Goal: Use online tool/utility

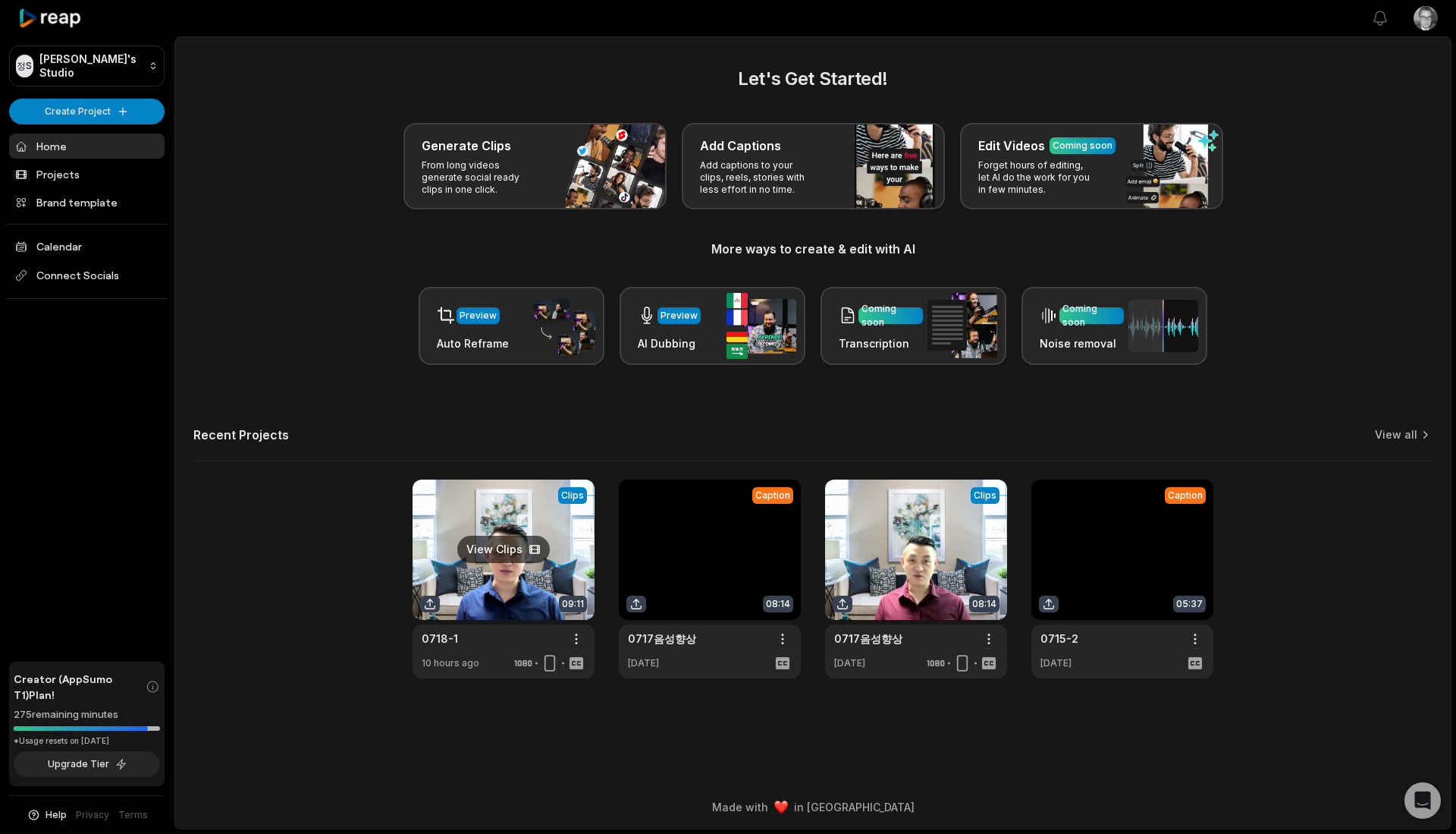
click at [515, 549] on link at bounding box center [504, 579] width 182 height 199
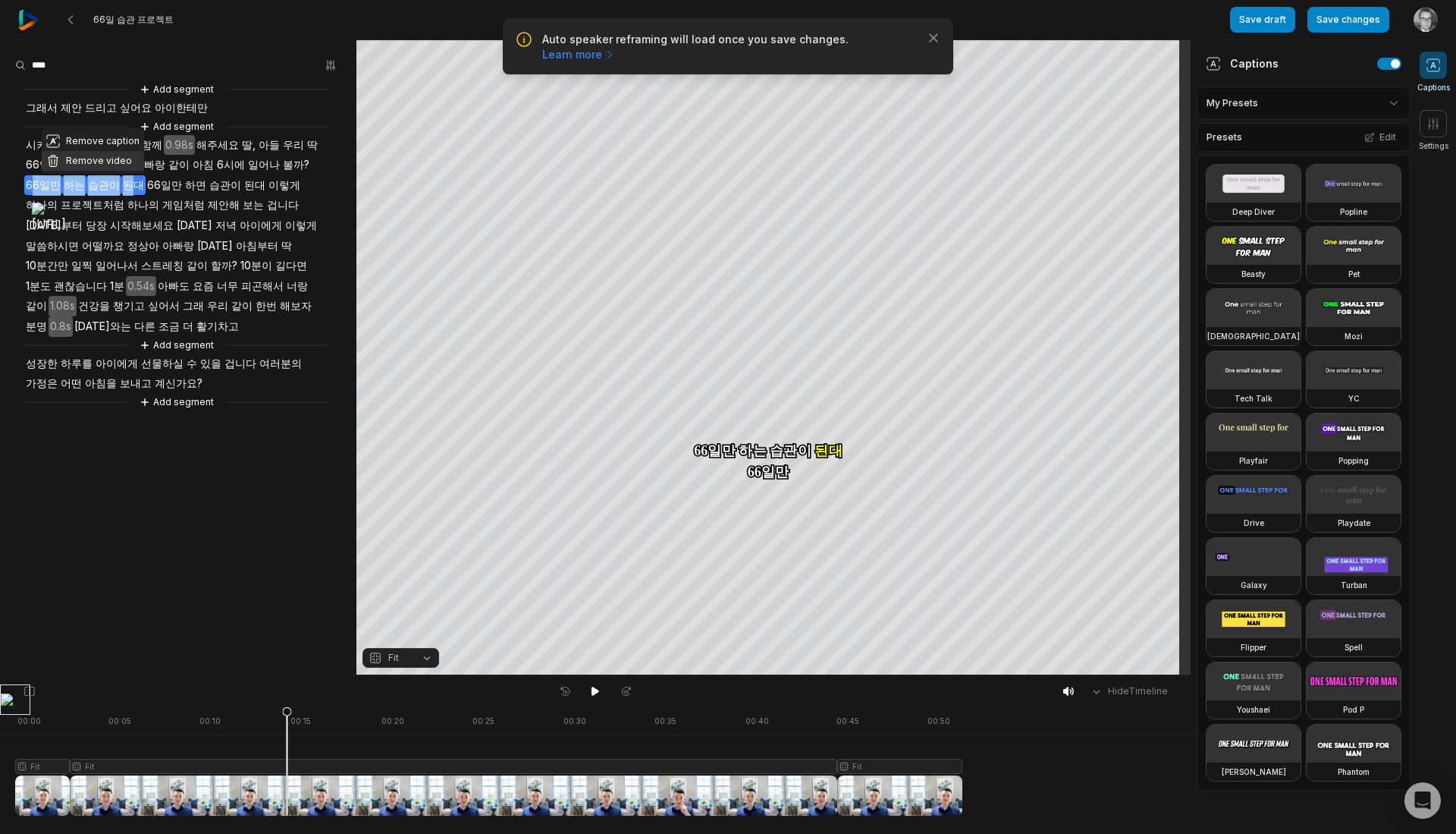
click at [108, 159] on button "Remove video" at bounding box center [93, 161] width 103 height 20
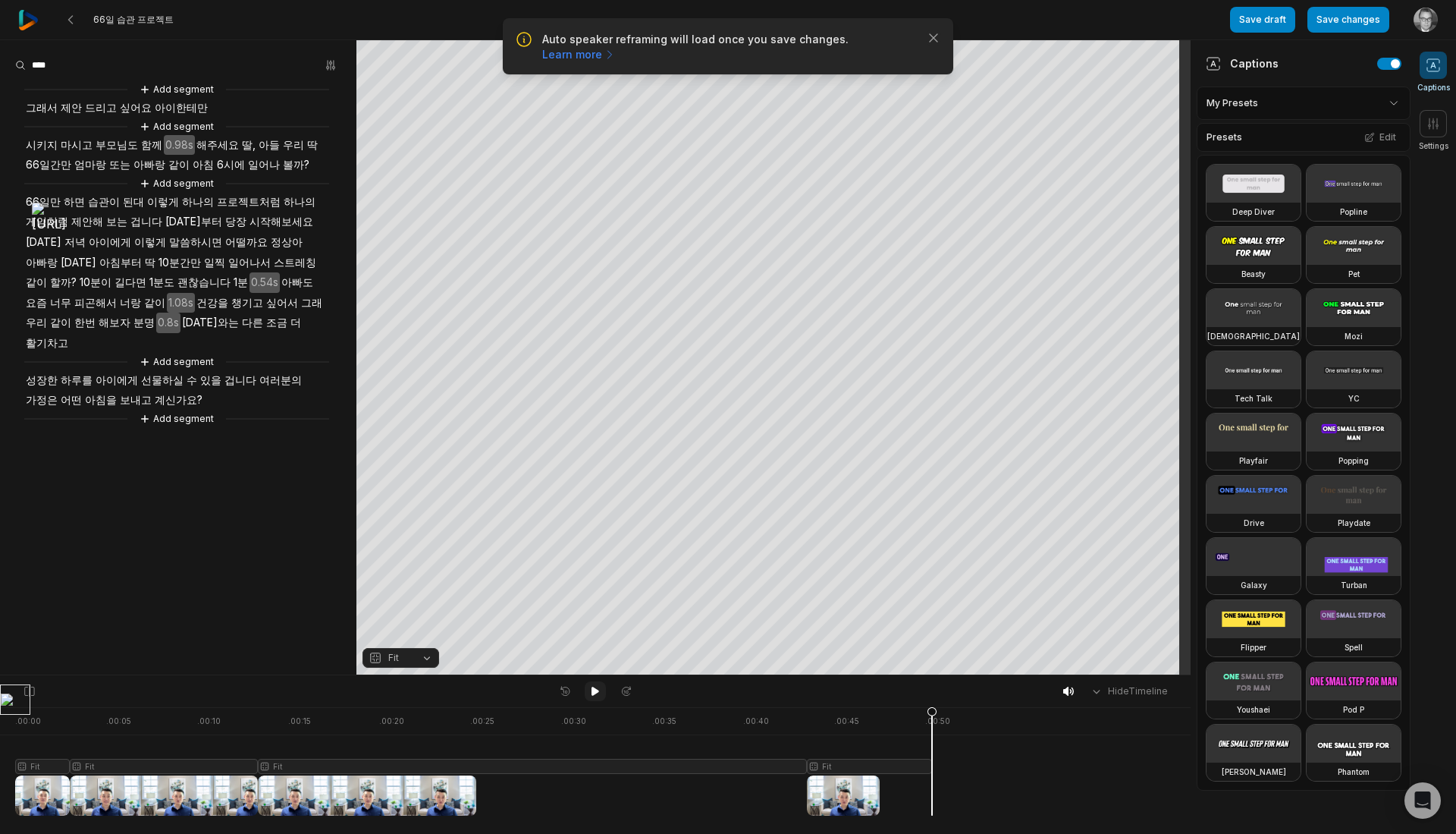
click at [595, 697] on button at bounding box center [595, 691] width 21 height 20
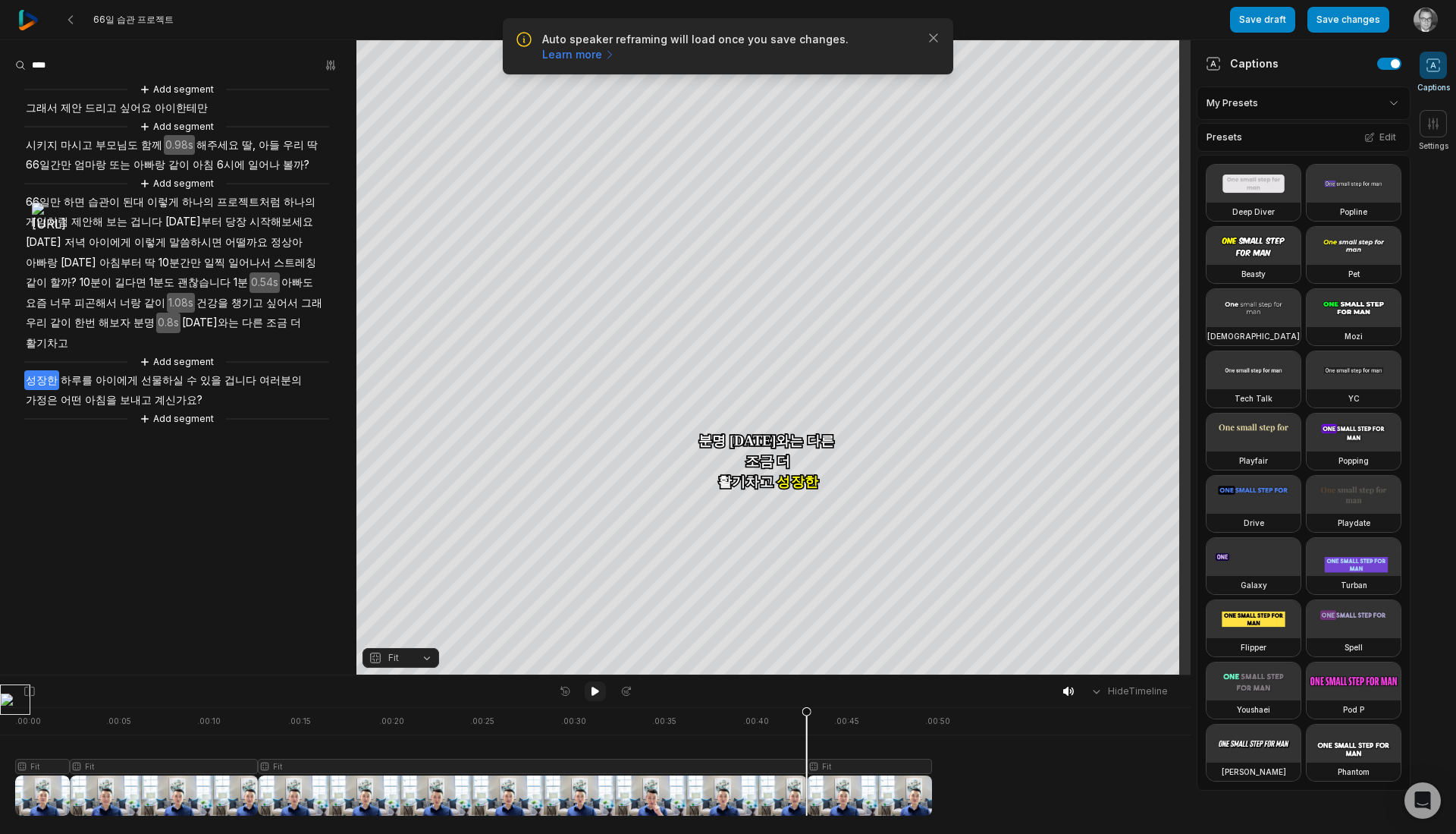
click at [595, 696] on icon at bounding box center [595, 691] width 13 height 13
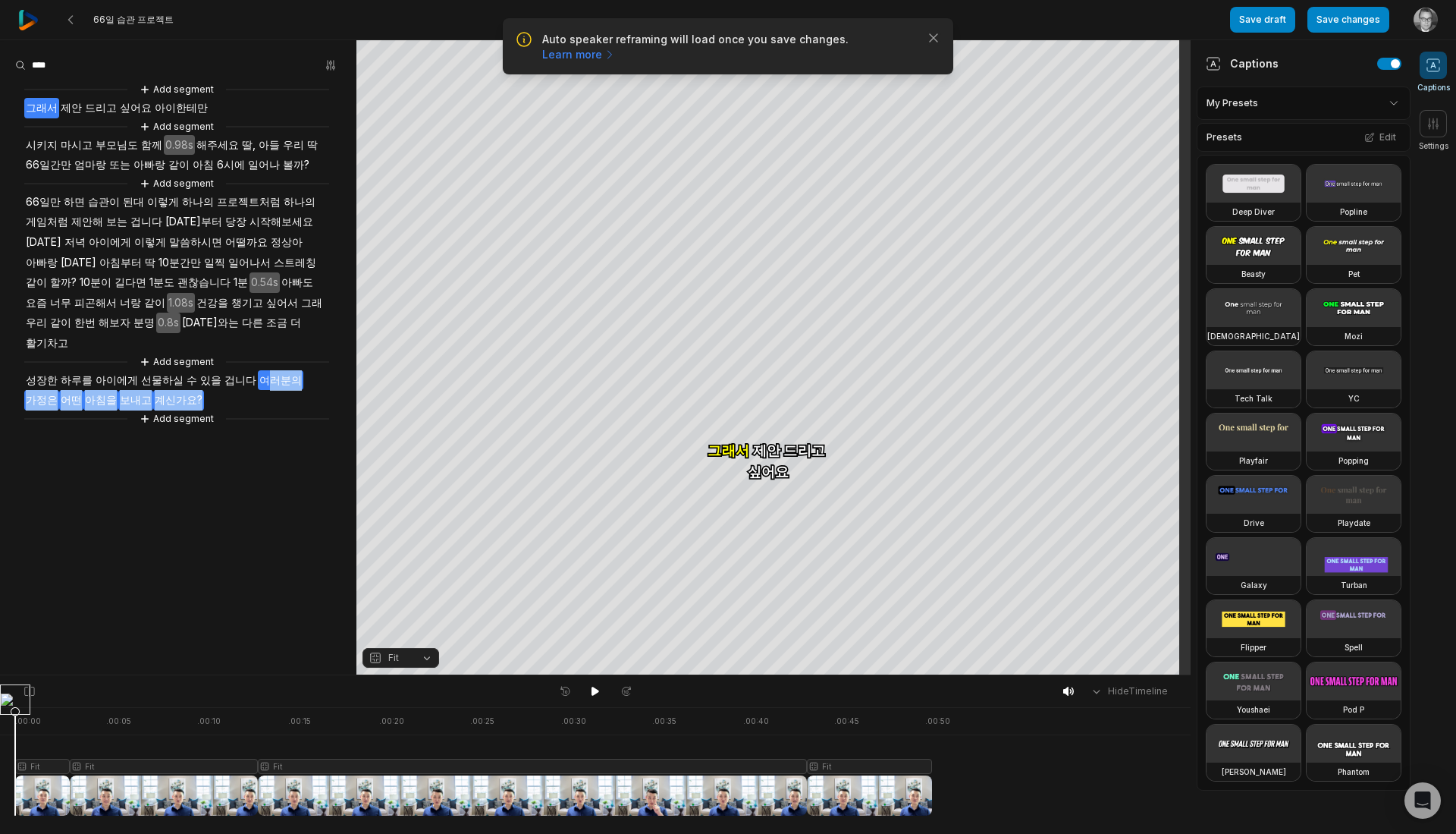
drag, startPoint x: 255, startPoint y: 362, endPoint x: 265, endPoint y: 385, distance: 25.1
click at [265, 385] on div "Add segment 그래서 제안 드리고 싶어요 아이한테만 Add segment 시키지 마시고 부모님도 함께 0.98s 해주세요 딸, 아들 우…" at bounding box center [178, 254] width 356 height 346
click at [175, 361] on button "Remove video" at bounding box center [138, 356] width 103 height 20
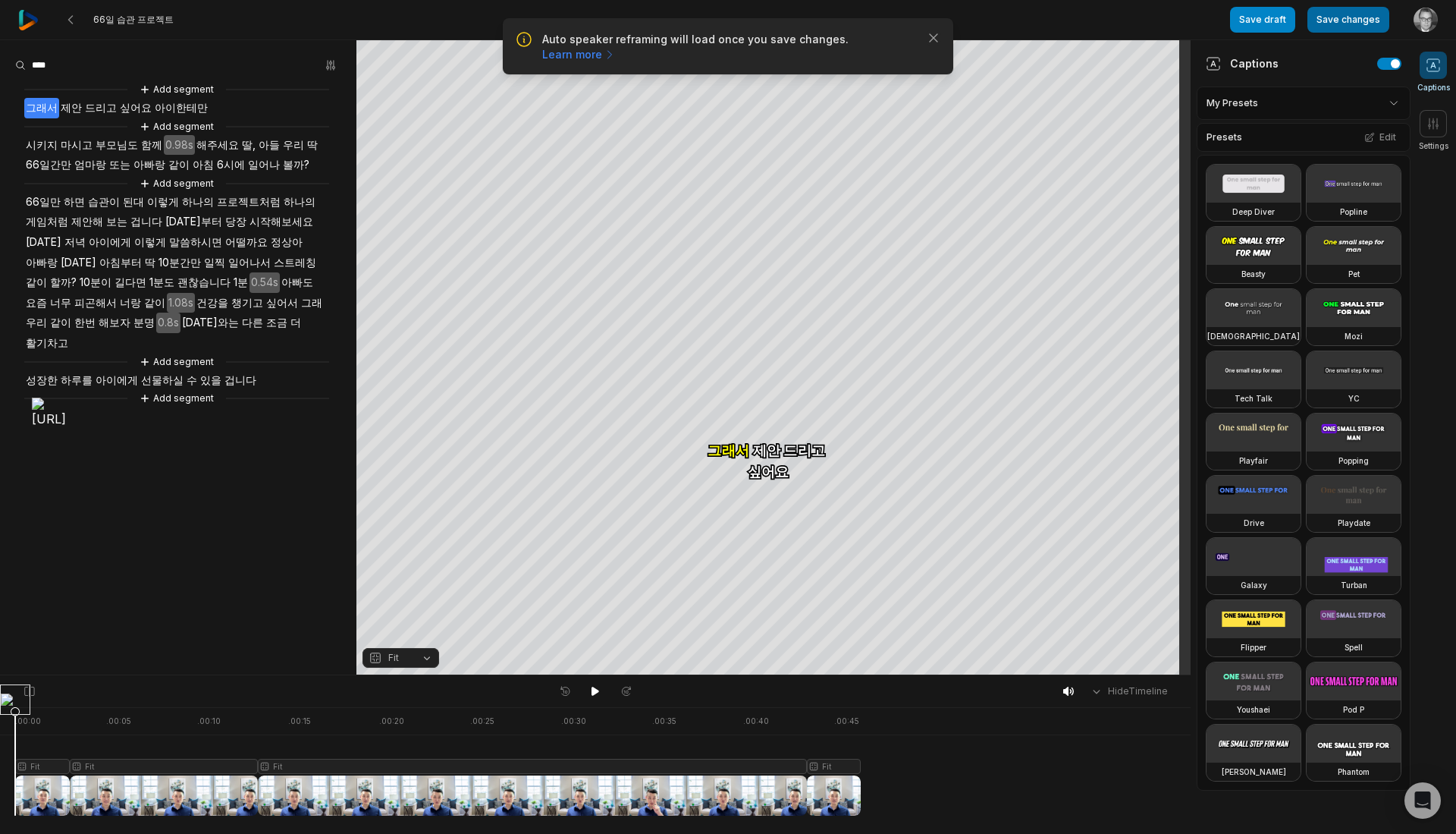
click at [1341, 21] on button "Save changes" at bounding box center [1348, 19] width 82 height 26
